Goal: Task Accomplishment & Management: Manage account settings

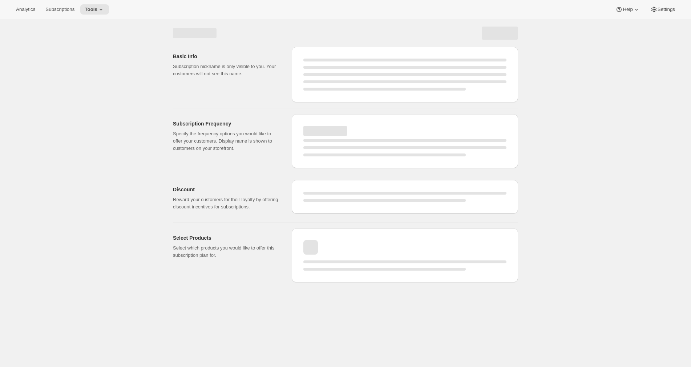
select select "WEEK"
select select "MONTH"
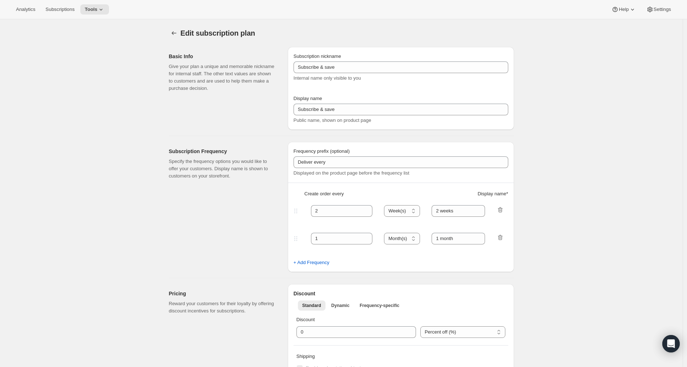
type input "Personal Reserve"
type input "1"
select select "MONTH"
type input "1 month"
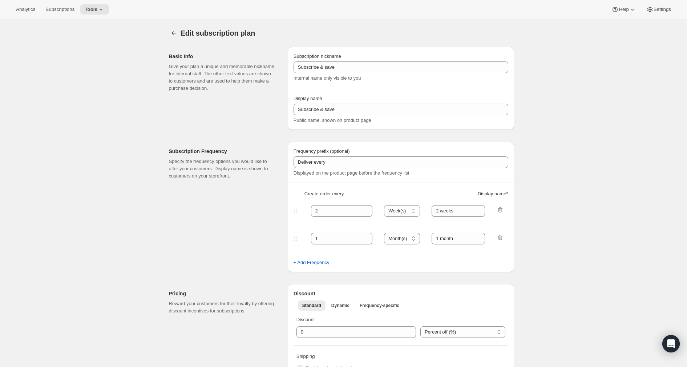
type input "2"
type input "2 Months"
type input "10"
type input "Choose which wines you’d like, how many bottles you’d like of each, and how oft…"
select select "MONTH"
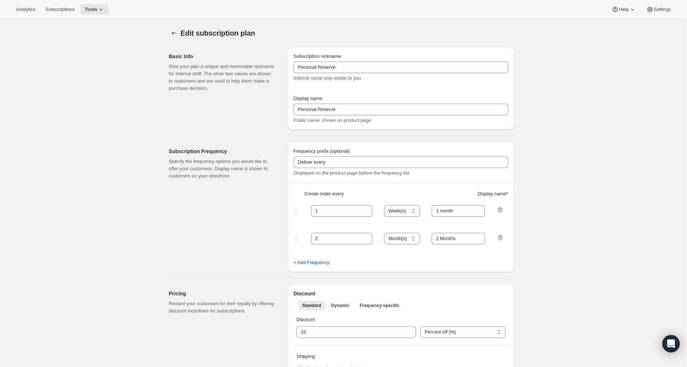
select select "MONTH"
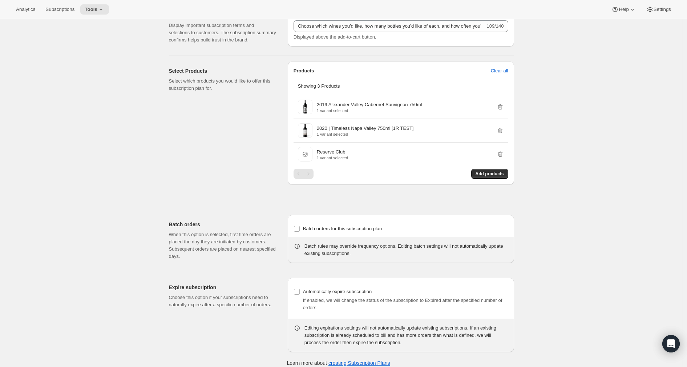
scroll to position [474, 0]
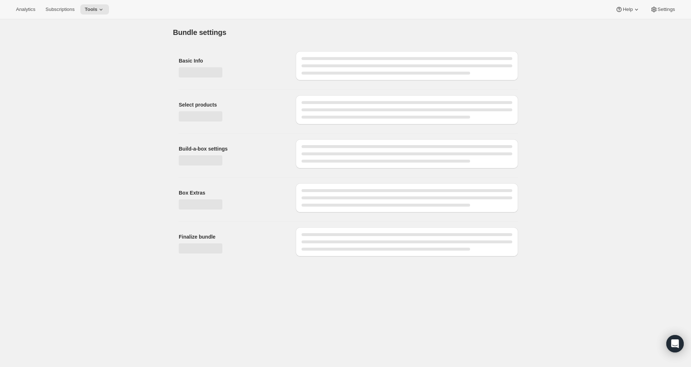
type input "Reserve Club"
